Goal: Task Accomplishment & Management: Manage account settings

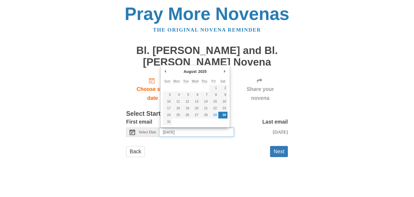
click at [171, 128] on input "Saturday, August 30th" at bounding box center [197, 132] width 74 height 9
type input "Friday, August 29th"
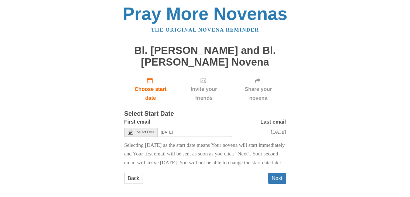
scroll to position [11, 0]
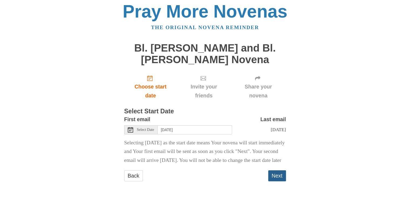
click at [280, 171] on button "Next" at bounding box center [277, 175] width 18 height 11
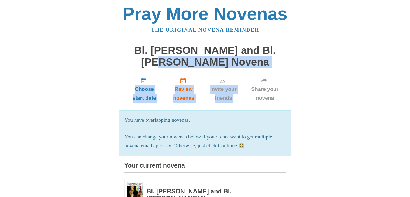
drag, startPoint x: 410, startPoint y: 52, endPoint x: 414, endPoint y: 71, distance: 19.3
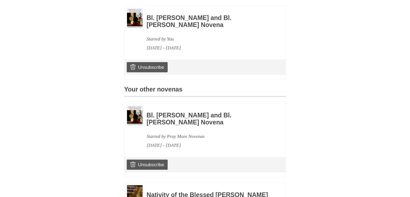
scroll to position [172, 0]
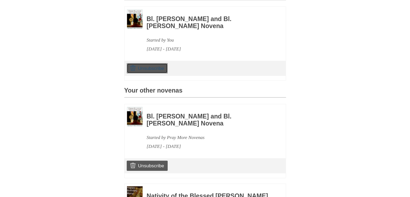
drag, startPoint x: 141, startPoint y: 75, endPoint x: 226, endPoint y: 36, distance: 92.6
click at [141, 73] on link "Unsubscribe" at bounding box center [147, 68] width 41 height 10
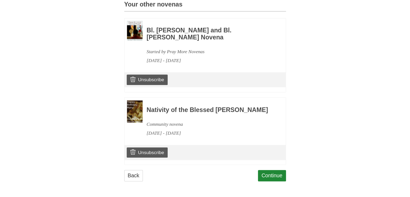
scroll to position [323, 0]
click at [270, 171] on link "Continue" at bounding box center [272, 175] width 28 height 11
